Goal: Information Seeking & Learning: Learn about a topic

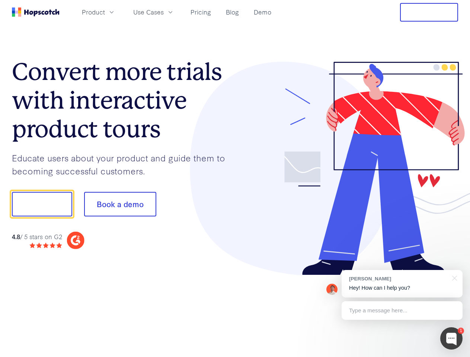
click at [235, 179] on div at bounding box center [346, 169] width 223 height 214
click at [105, 12] on span "Product" at bounding box center [93, 11] width 23 height 9
click at [164, 12] on span "Use Cases" at bounding box center [148, 11] width 31 height 9
click at [429, 12] on button "Free Trial" at bounding box center [429, 12] width 58 height 19
click at [42, 204] on button "Show me!" at bounding box center [42, 204] width 60 height 25
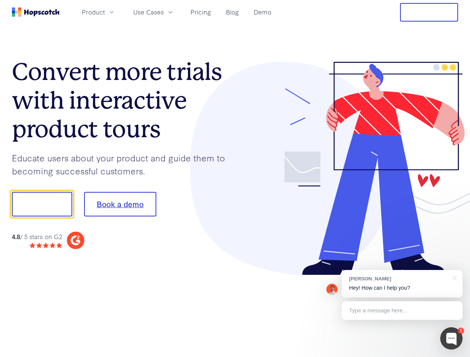
click at [120, 204] on button "Book a demo" at bounding box center [120, 204] width 72 height 25
click at [452, 339] on div at bounding box center [452, 339] width 22 height 22
click at [402, 284] on div "[PERSON_NAME] Hey! How can I help you?" at bounding box center [402, 284] width 121 height 28
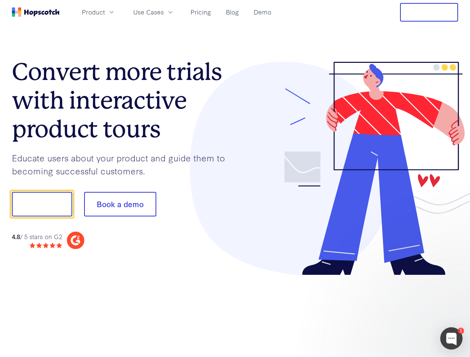
click at [454, 278] on div at bounding box center [393, 253] width 140 height 149
click at [402, 311] on div at bounding box center [393, 253] width 140 height 149
